Goal: Task Accomplishment & Management: Use online tool/utility

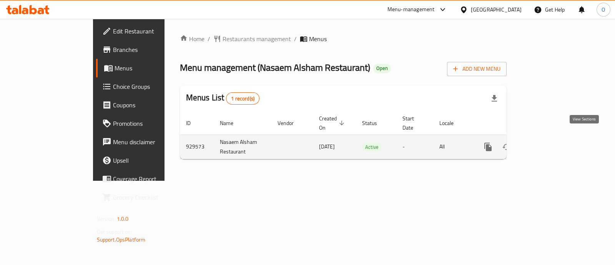
click at [548, 142] on icon "enhanced table" at bounding box center [543, 146] width 9 height 9
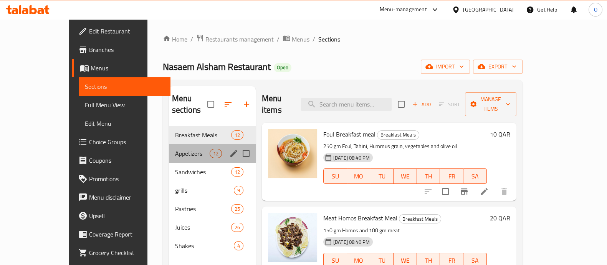
click at [169, 144] on div "Appetizers 12" at bounding box center [212, 153] width 87 height 18
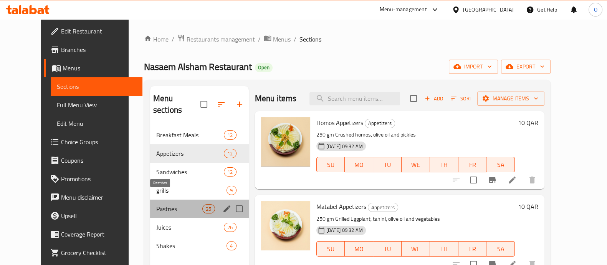
click at [156, 204] on span "Pastries" at bounding box center [179, 208] width 46 height 9
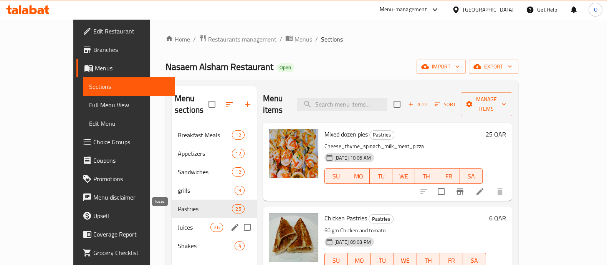
click at [178, 222] on span "Juices" at bounding box center [194, 226] width 33 height 9
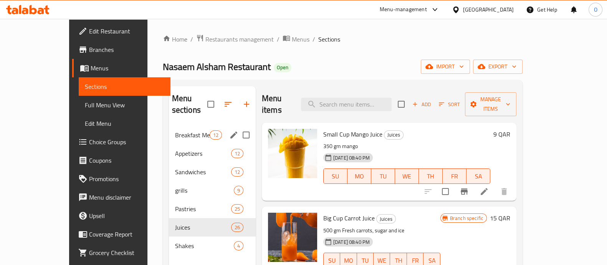
click at [169, 128] on div "Breakfast Meals 12" at bounding box center [212, 135] width 87 height 18
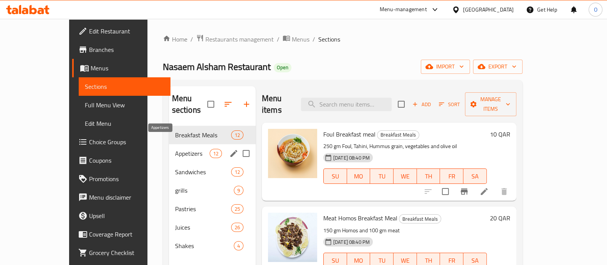
click at [175, 149] on span "Appetizers" at bounding box center [192, 153] width 35 height 9
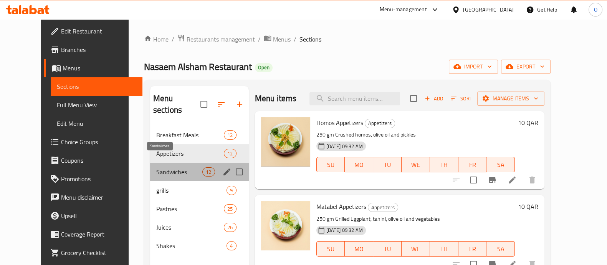
click at [156, 167] on span "Sandwiches" at bounding box center [179, 171] width 46 height 9
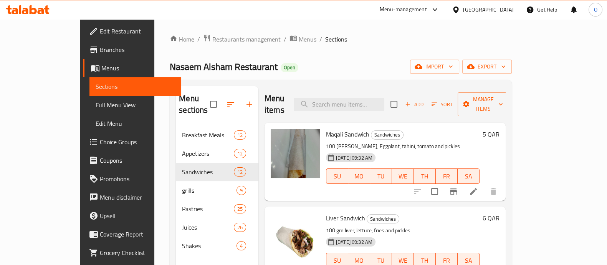
scroll to position [9, 0]
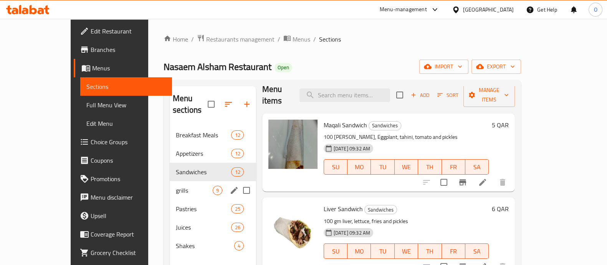
click at [176, 186] on span "grills" at bounding box center [194, 190] width 37 height 9
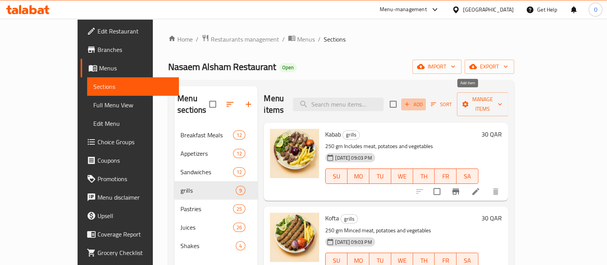
click at [424, 100] on span "Add" at bounding box center [413, 104] width 21 height 9
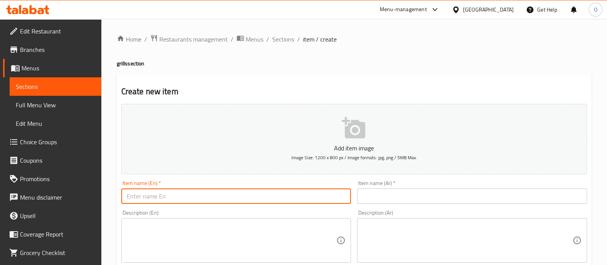
click at [184, 193] on input "text" at bounding box center [236, 195] width 230 height 15
type input "Bukhari rice with half chi"
click at [41, 65] on span "Menus" at bounding box center [59, 67] width 74 height 9
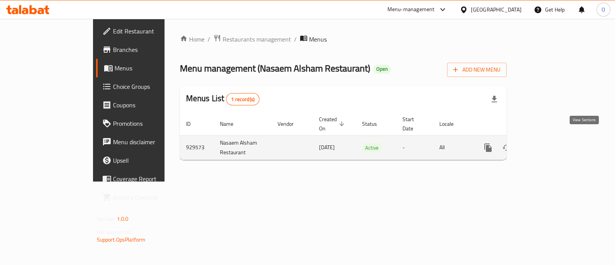
click at [548, 143] on icon "enhanced table" at bounding box center [543, 147] width 9 height 9
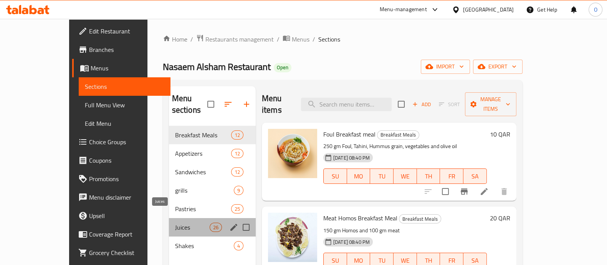
click at [175, 222] on span "Juices" at bounding box center [192, 226] width 35 height 9
